Goal: Task Accomplishment & Management: Complete application form

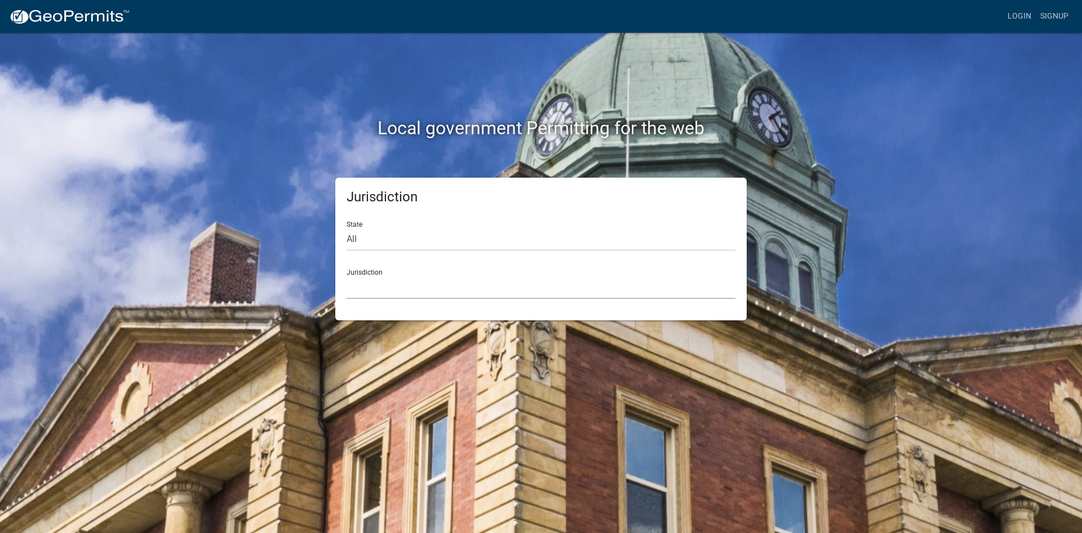
click at [381, 281] on select "[GEOGRAPHIC_DATA], [US_STATE] [GEOGRAPHIC_DATA], [US_STATE][PERSON_NAME][GEOGRA…" at bounding box center [541, 287] width 389 height 23
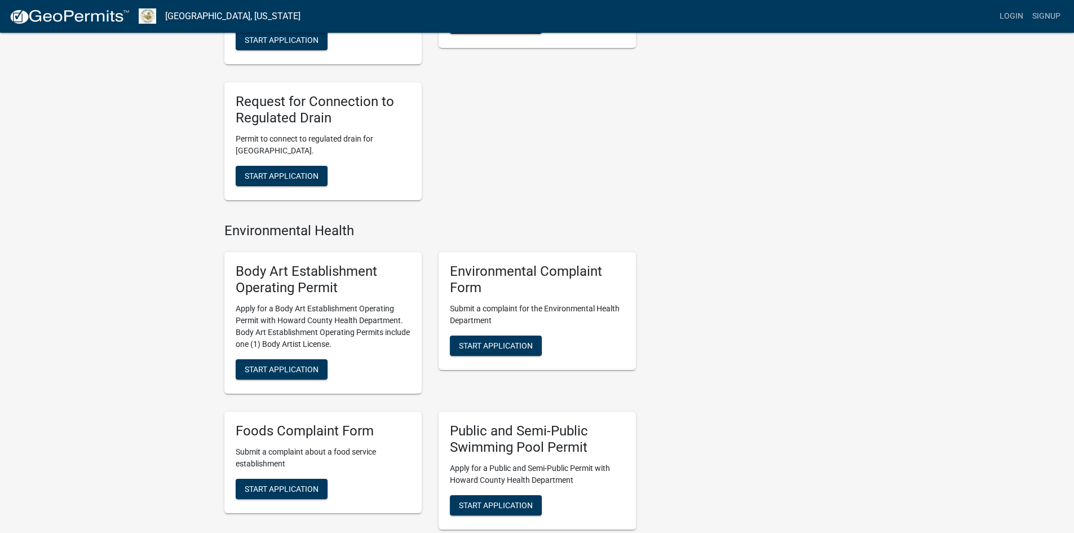
scroll to position [451, 0]
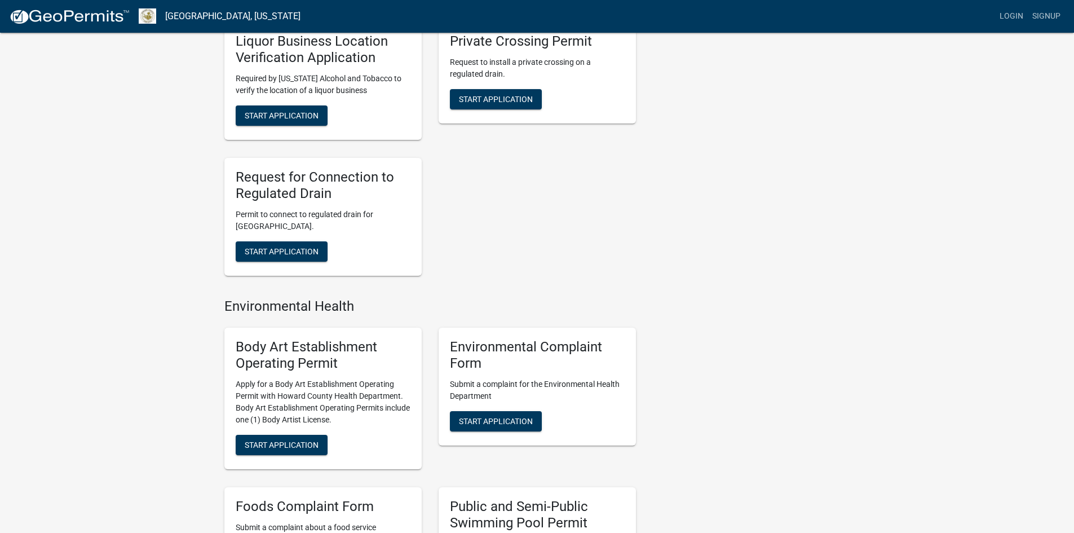
click at [331, 210] on p "Permit to connect to regulated drain for [GEOGRAPHIC_DATA]." at bounding box center [323, 221] width 175 height 24
click at [307, 243] on button "Start Application" at bounding box center [282, 251] width 92 height 20
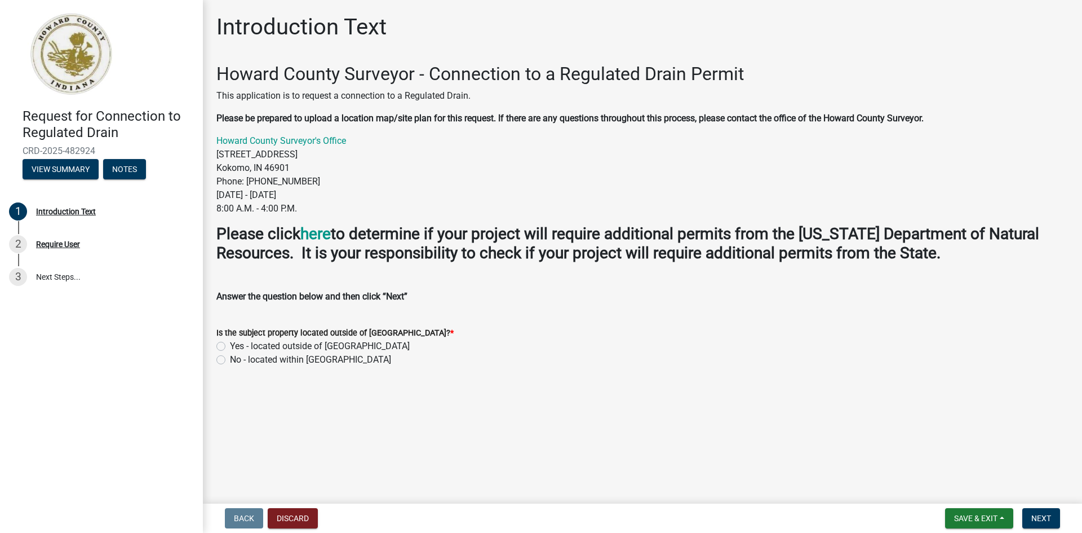
click at [230, 359] on label "No - located within [GEOGRAPHIC_DATA]" at bounding box center [310, 360] width 161 height 14
click at [230, 359] on input "No - located within [GEOGRAPHIC_DATA]" at bounding box center [233, 356] width 7 height 7
radio input "true"
click at [1039, 519] on span "Next" at bounding box center [1041, 517] width 20 height 9
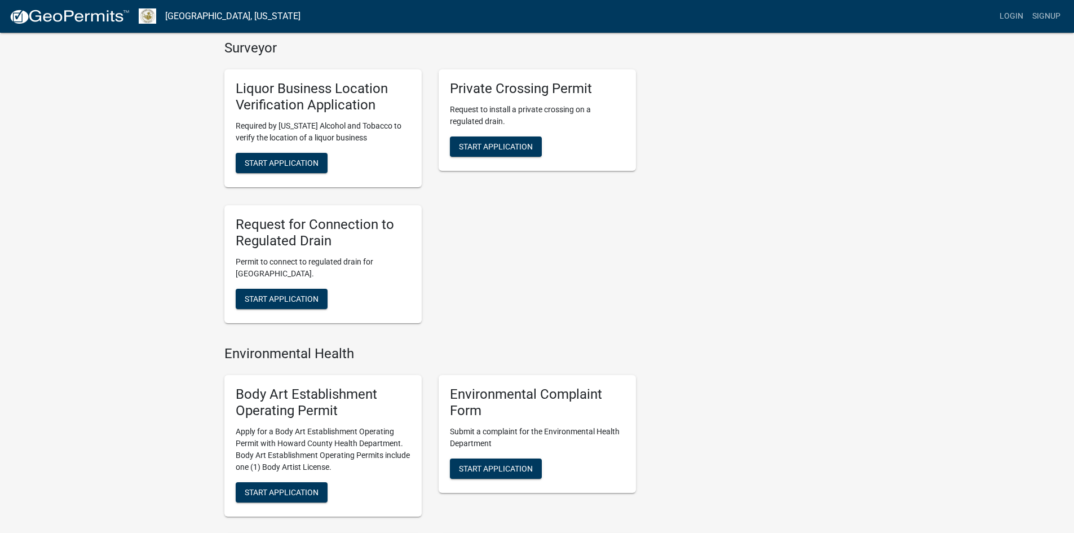
scroll to position [338, 0]
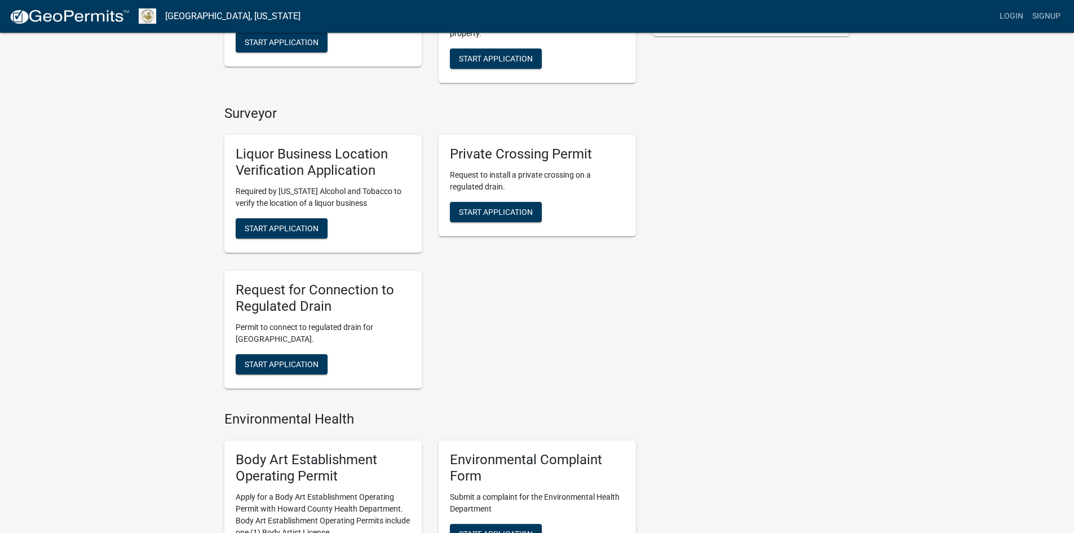
click at [378, 328] on p "Permit to connect to regulated drain for [GEOGRAPHIC_DATA]." at bounding box center [323, 333] width 175 height 24
click at [367, 352] on div "Request for Connection to Regulated Drain Permit to connect to regulated drain …" at bounding box center [322, 330] width 197 height 118
